Goal: Find specific page/section: Find specific page/section

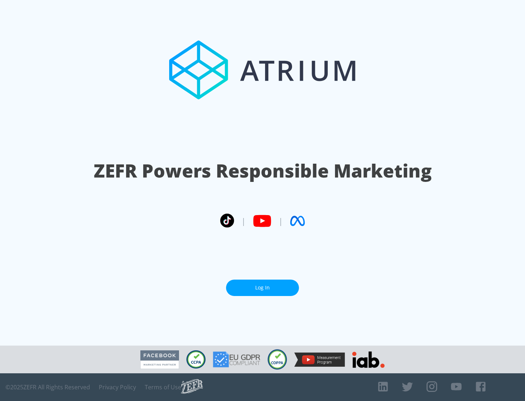
click at [262, 285] on link "Log In" at bounding box center [262, 288] width 73 height 16
